Goal: Go to known website: Access a specific website the user already knows

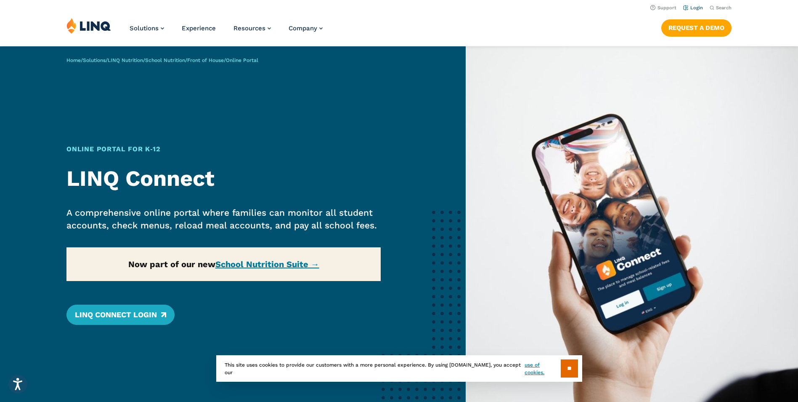
click at [694, 6] on link "Login" at bounding box center [694, 7] width 20 height 5
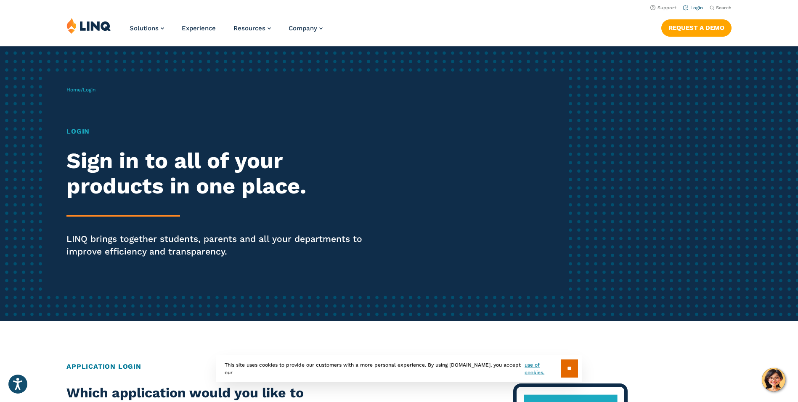
click at [696, 6] on link "Login" at bounding box center [694, 7] width 20 height 5
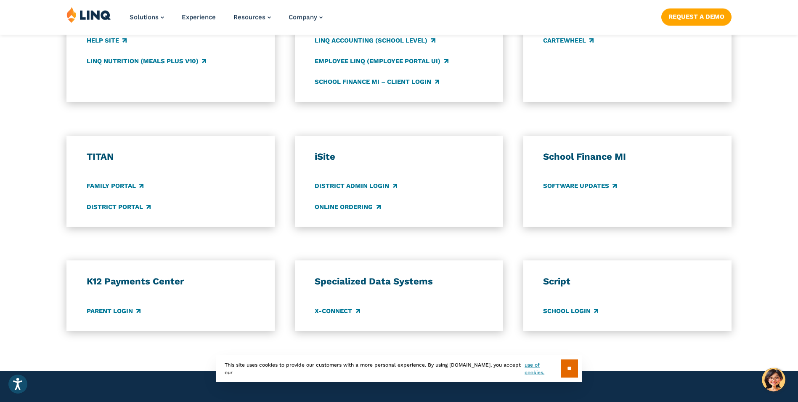
scroll to position [547, 0]
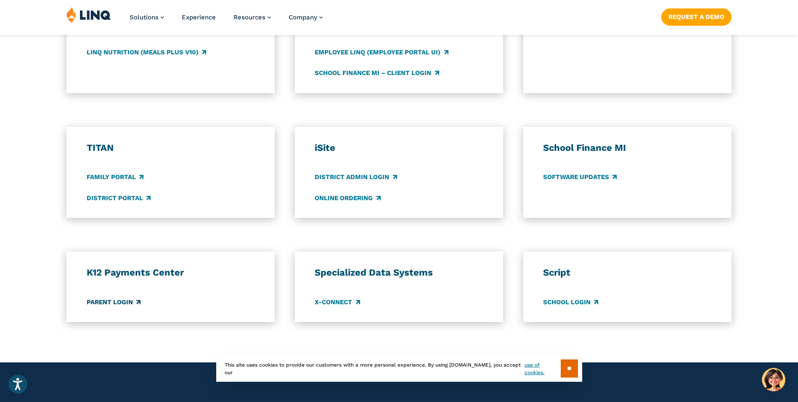
click at [120, 298] on link "Parent Login" at bounding box center [114, 301] width 54 height 9
